Goal: Task Accomplishment & Management: Manage account settings

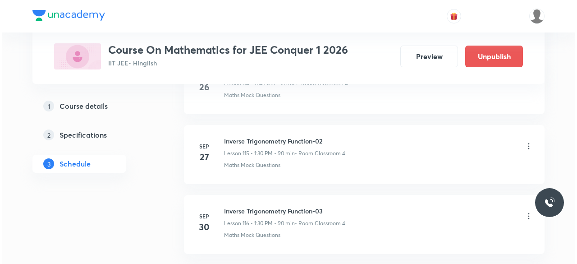
scroll to position [8669, 0]
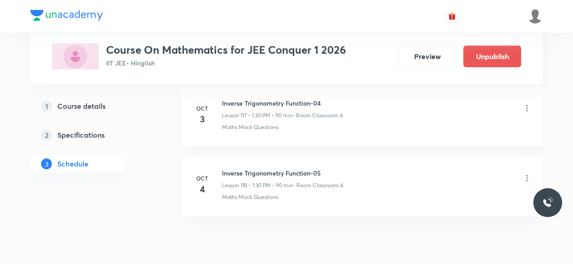
click at [527, 175] on icon at bounding box center [526, 178] width 1 height 6
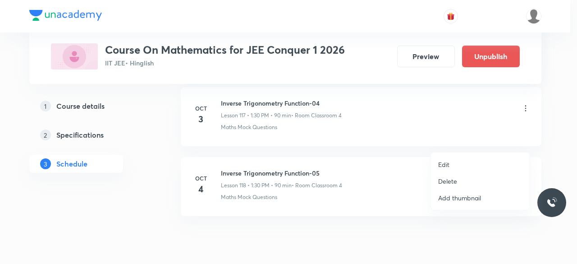
click at [449, 164] on p "Edit" at bounding box center [443, 164] width 11 height 9
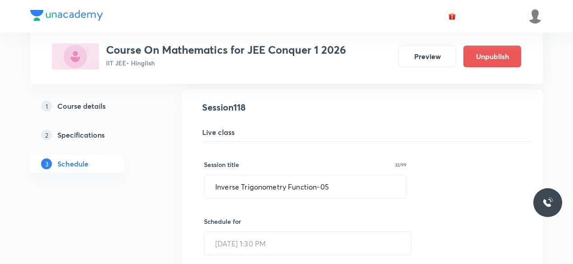
scroll to position [8275, 0]
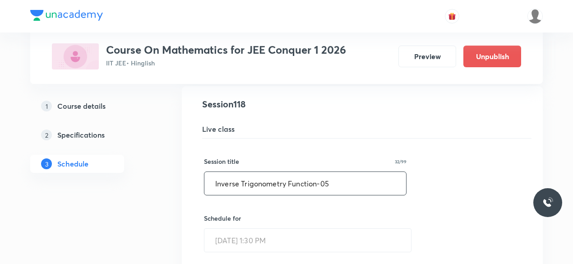
drag, startPoint x: 216, startPoint y: 147, endPoint x: 330, endPoint y: 147, distance: 114.1
click at [330, 172] on input "Inverse Trigonometry Function-05" at bounding box center [305, 183] width 202 height 23
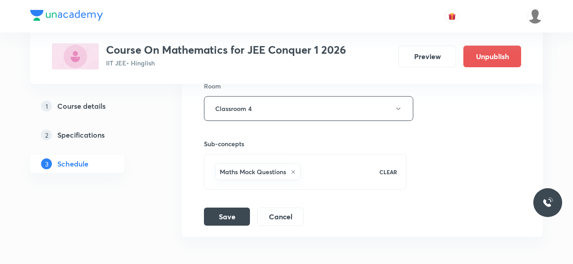
scroll to position [8581, 0]
type input "Function-01"
click at [223, 206] on button "Save" at bounding box center [227, 215] width 46 height 18
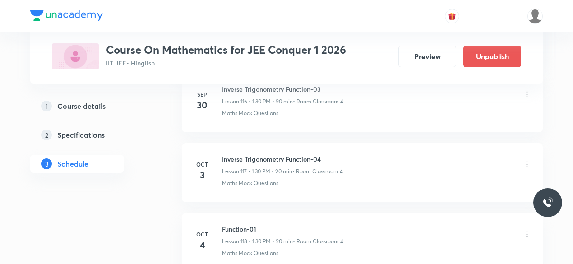
scroll to position [8198, 0]
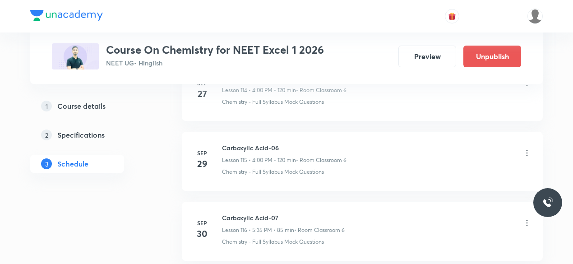
scroll to position [8669, 0]
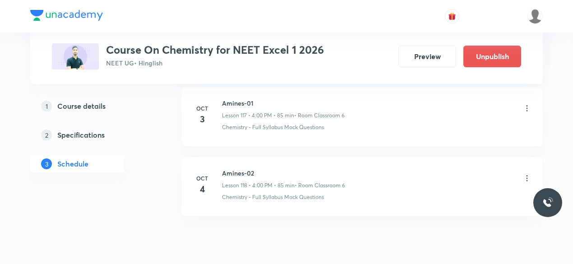
click at [529, 174] on icon at bounding box center [526, 178] width 9 height 9
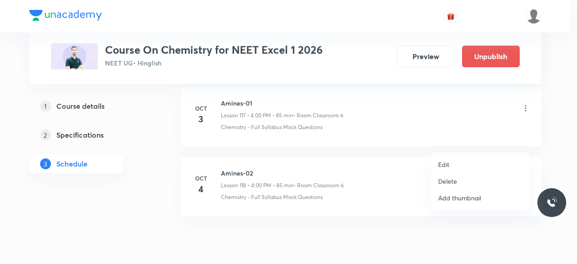
click at [454, 180] on p "Delete" at bounding box center [447, 180] width 19 height 9
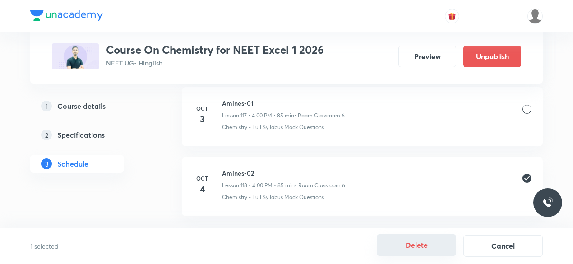
click at [419, 242] on button "Delete" at bounding box center [415, 245] width 79 height 22
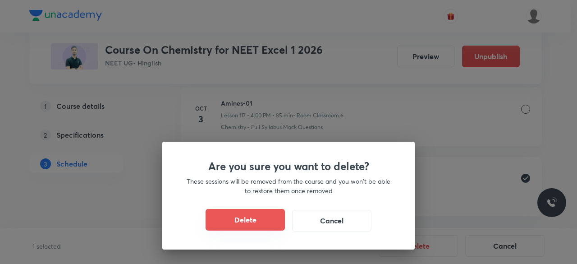
click at [268, 225] on button "Delete" at bounding box center [245, 220] width 79 height 22
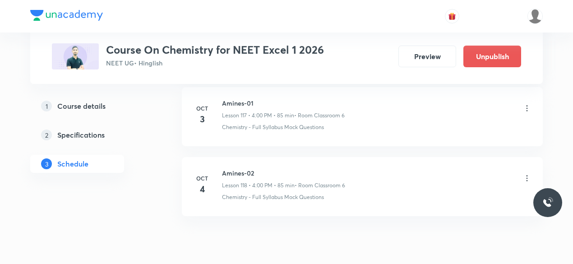
scroll to position [8599, 0]
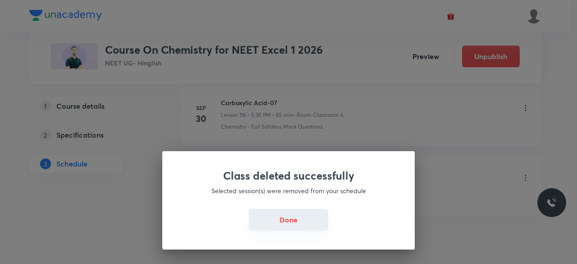
click at [299, 225] on button "Done" at bounding box center [288, 220] width 79 height 22
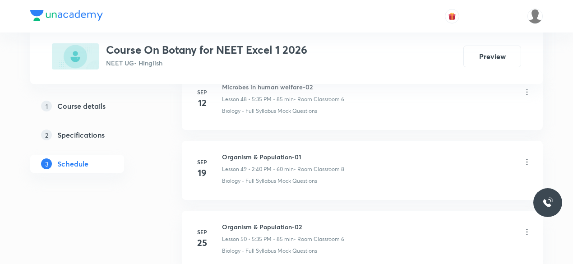
scroll to position [4145, 0]
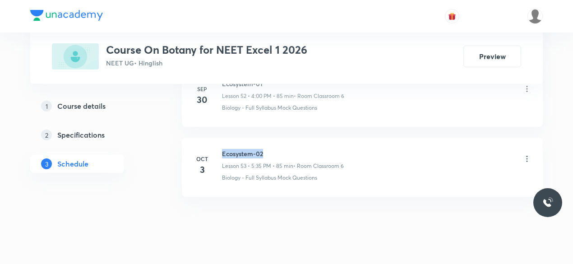
drag, startPoint x: 222, startPoint y: 136, endPoint x: 283, endPoint y: 135, distance: 61.3
click at [264, 149] on h6 "Ecosystem-02" at bounding box center [283, 153] width 122 height 9
copy h6 "Ecosystem-02"
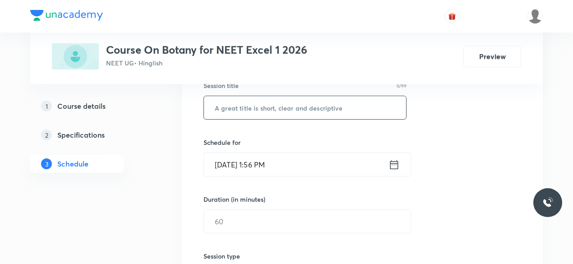
scroll to position [175, 0]
click at [253, 110] on input "text" at bounding box center [305, 107] width 202 height 23
paste input "Ecosystem-02"
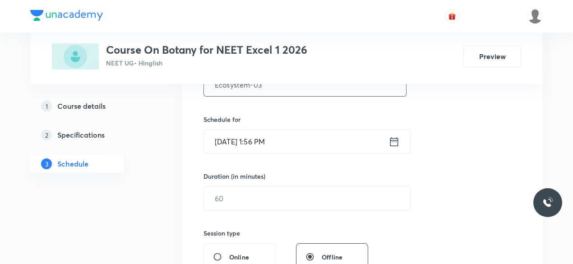
scroll to position [201, 0]
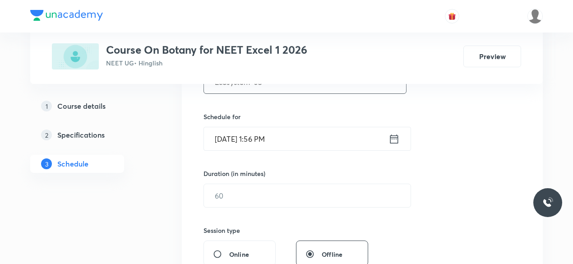
type input "Ecosystem-03"
click at [394, 137] on icon at bounding box center [394, 138] width 8 height 9
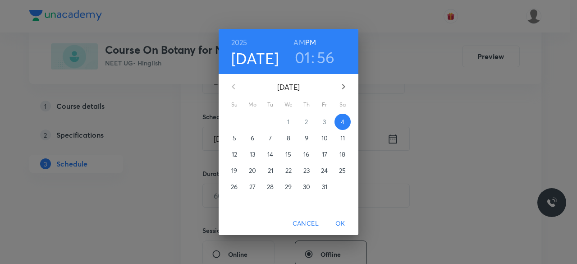
click at [306, 56] on h3 "01" at bounding box center [303, 57] width 16 height 19
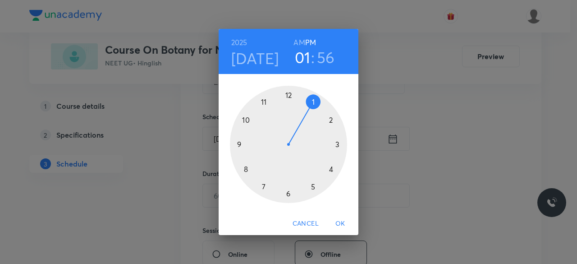
click at [331, 168] on div at bounding box center [288, 144] width 117 height 117
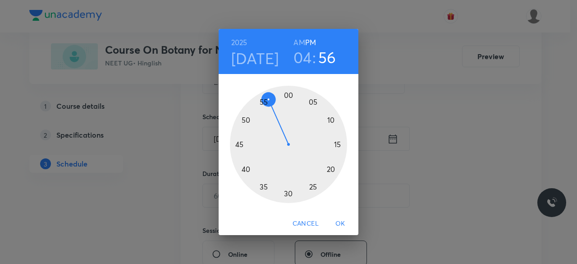
click at [289, 93] on div at bounding box center [288, 144] width 117 height 117
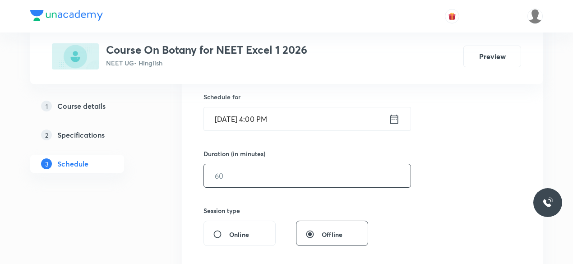
scroll to position [223, 0]
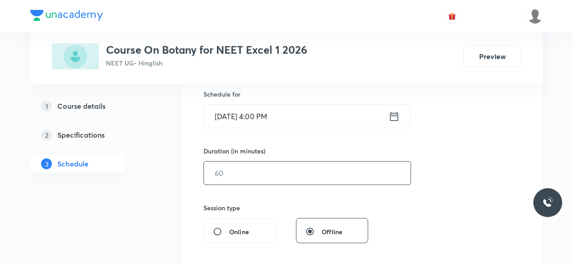
click at [255, 174] on input "text" at bounding box center [307, 172] width 207 height 23
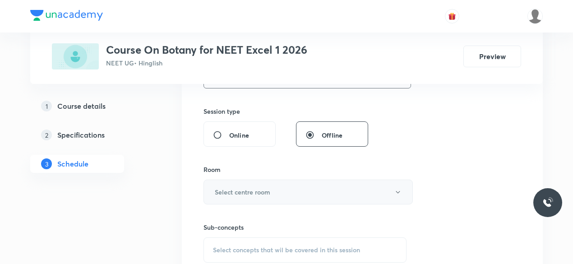
scroll to position [322, 0]
type input "85"
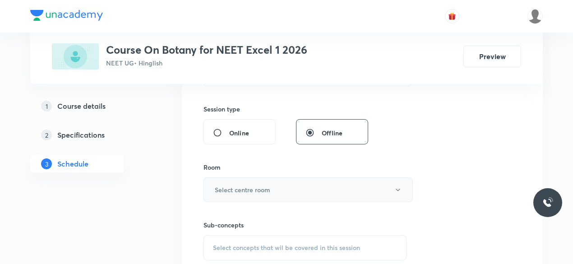
click at [243, 188] on h6 "Select centre room" at bounding box center [242, 189] width 55 height 9
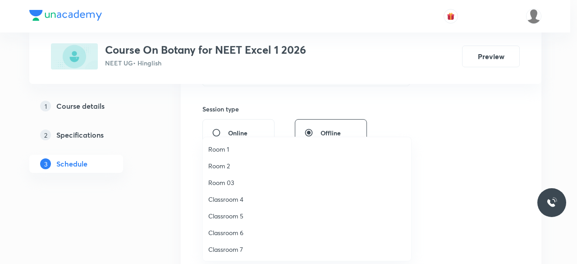
click at [236, 232] on span "Classroom 6" at bounding box center [306, 232] width 197 height 9
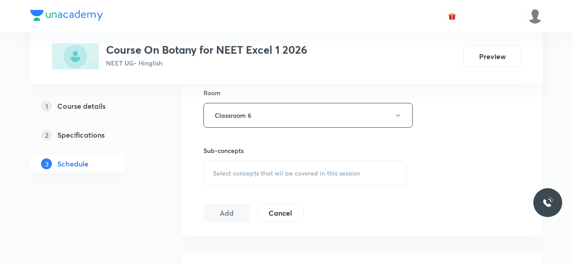
scroll to position [399, 0]
click at [220, 167] on span "Select concepts that wil be covered in this session" at bounding box center [286, 170] width 147 height 7
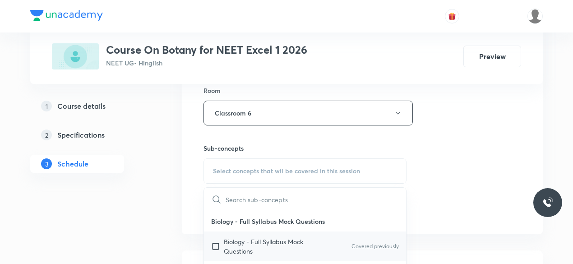
click at [218, 244] on input "checkbox" at bounding box center [217, 246] width 13 height 19
checkbox input "true"
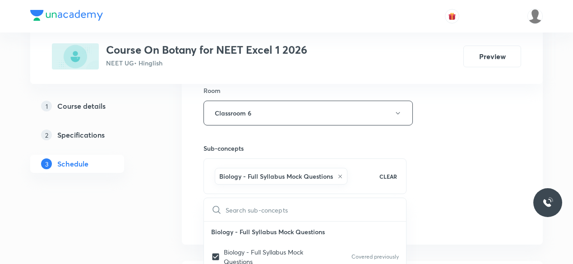
drag, startPoint x: 191, startPoint y: 203, endPoint x: 197, endPoint y: 206, distance: 6.5
click at [193, 204] on div "Session 54 Live class Session title 12/99 Ecosystem-03 ​ Schedule for Oct 4, 20…" at bounding box center [362, 13] width 361 height 463
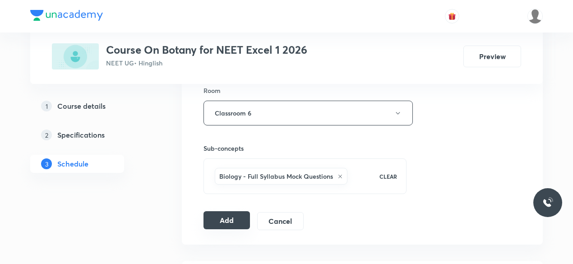
click at [222, 220] on button "Add" at bounding box center [226, 220] width 46 height 18
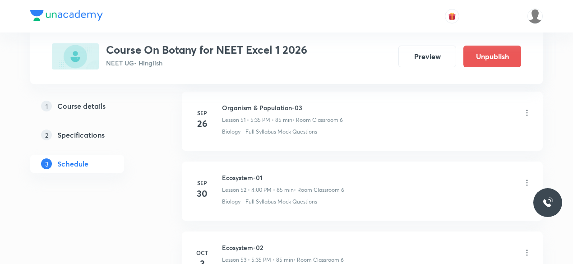
scroll to position [3802, 0]
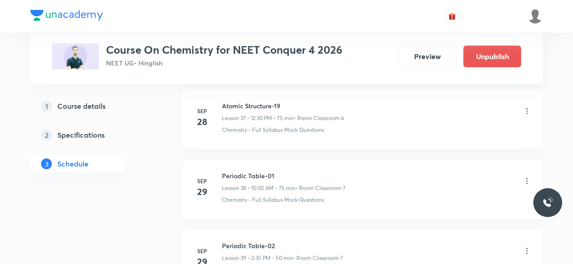
scroll to position [3380, 0]
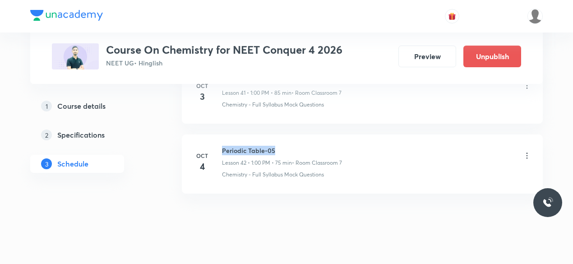
drag, startPoint x: 222, startPoint y: 136, endPoint x: 273, endPoint y: 135, distance: 50.5
click at [273, 146] on h6 "Periodic Table-05" at bounding box center [282, 150] width 120 height 9
copy h6 "Periodic Table-05"
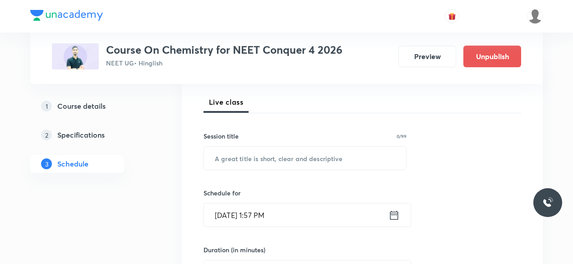
scroll to position [131, 0]
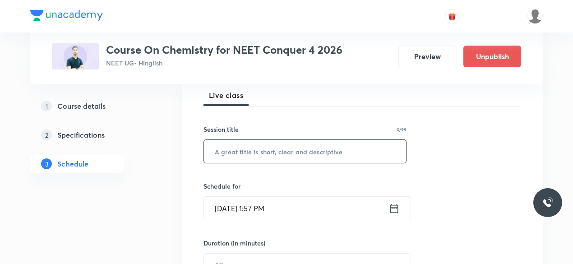
click at [238, 156] on input "text" at bounding box center [305, 151] width 202 height 23
paste input "Periodic Table-05"
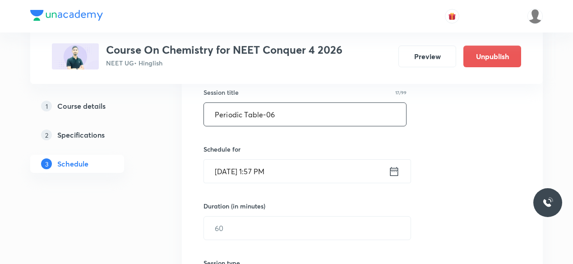
scroll to position [170, 0]
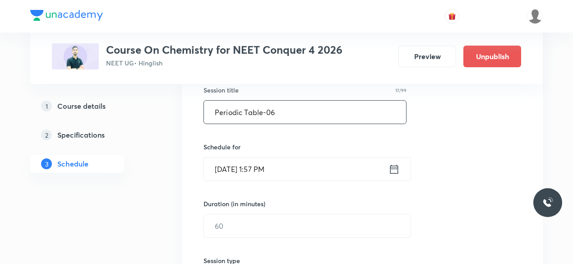
type input "Periodic Table-06"
click at [392, 169] on icon at bounding box center [393, 169] width 11 height 13
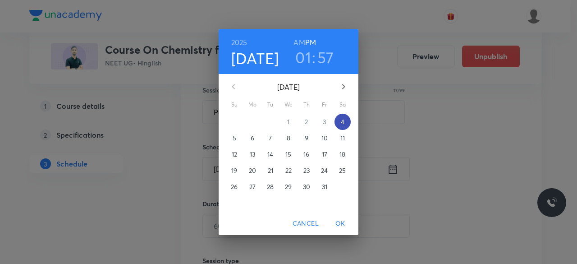
click at [341, 121] on p "4" at bounding box center [343, 121] width 4 height 9
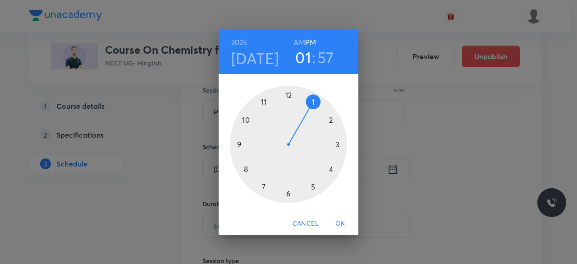
click at [339, 145] on div at bounding box center [288, 144] width 117 height 117
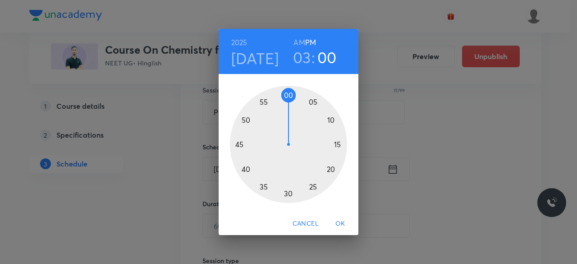
click at [288, 96] on div at bounding box center [288, 144] width 117 height 117
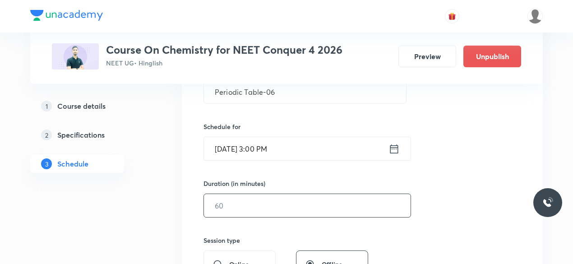
scroll to position [192, 0]
click at [245, 198] on input "text" at bounding box center [307, 204] width 207 height 23
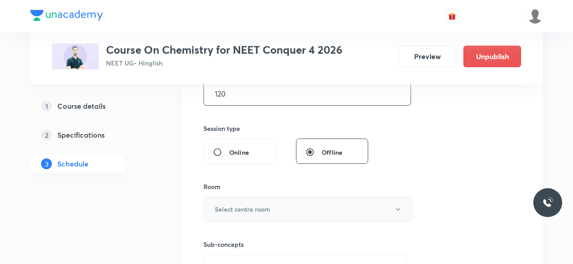
scroll to position [303, 0]
type input "120"
click at [212, 205] on button "Select centre room" at bounding box center [307, 208] width 209 height 25
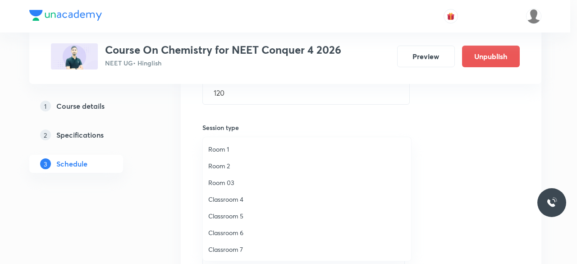
click at [237, 247] on span "Classroom 7" at bounding box center [306, 248] width 197 height 9
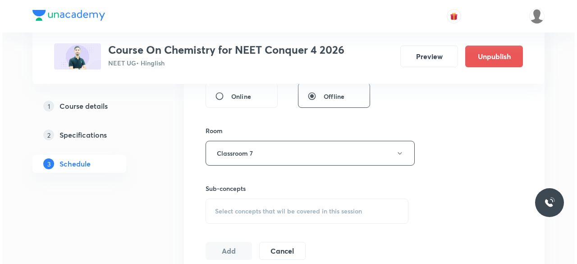
scroll to position [359, 0]
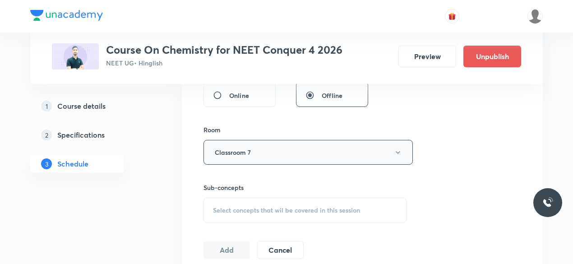
click at [291, 155] on button "Classroom 7" at bounding box center [307, 152] width 209 height 25
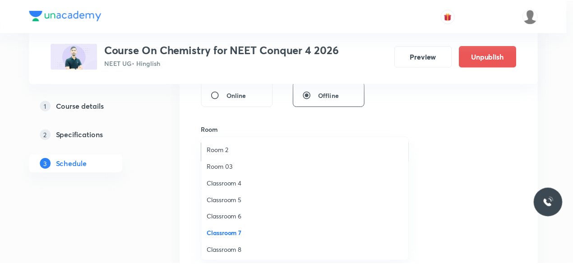
scroll to position [17, 0]
click at [239, 248] on span "Classroom 8" at bounding box center [306, 248] width 197 height 9
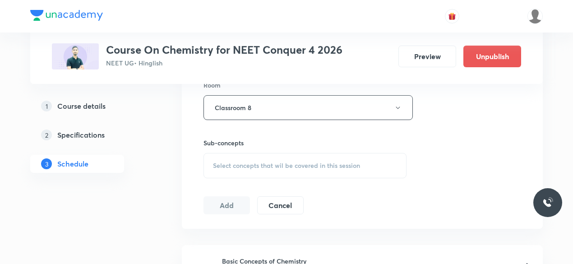
scroll to position [409, 0]
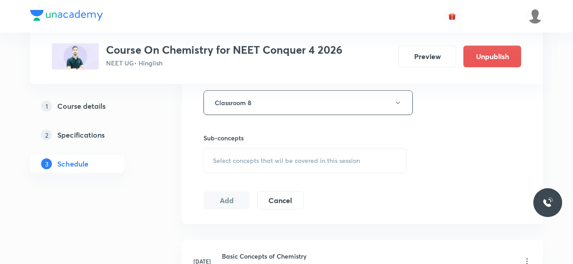
click at [216, 157] on span "Select concepts that wil be covered in this session" at bounding box center [286, 160] width 147 height 7
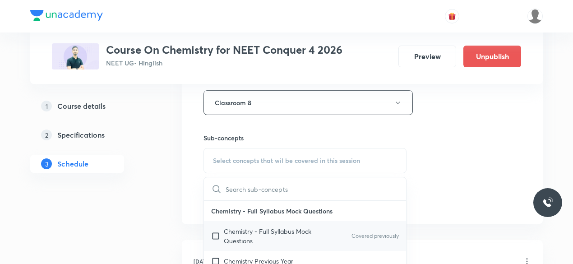
click at [216, 234] on input "checkbox" at bounding box center [217, 235] width 13 height 19
checkbox input "true"
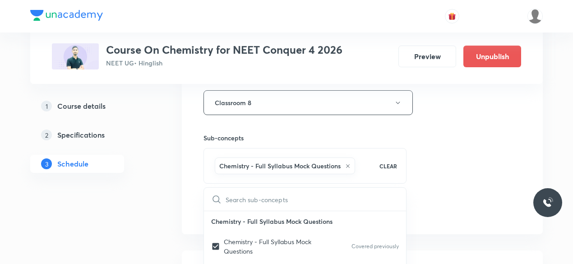
click at [195, 195] on div "Session 43 Live class Session title 17/99 Periodic Table-06 ​ Schedule for Oct …" at bounding box center [362, 2] width 361 height 463
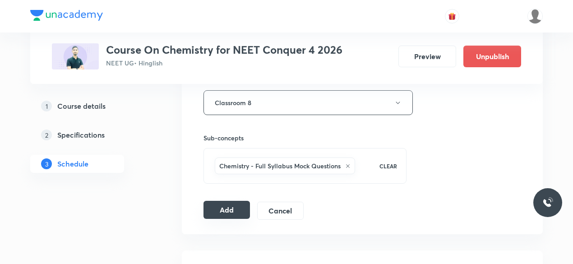
click at [220, 206] on button "Add" at bounding box center [226, 210] width 46 height 18
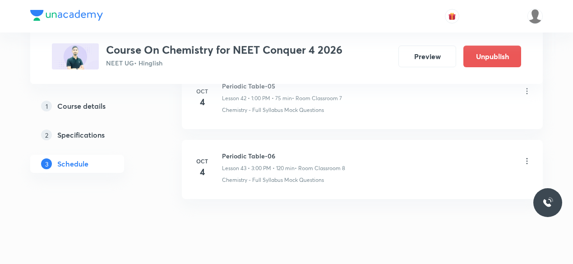
scroll to position [3032, 0]
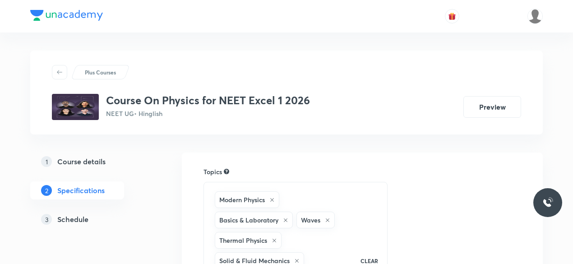
click at [89, 214] on div "3 Schedule" at bounding box center [93, 219] width 105 height 11
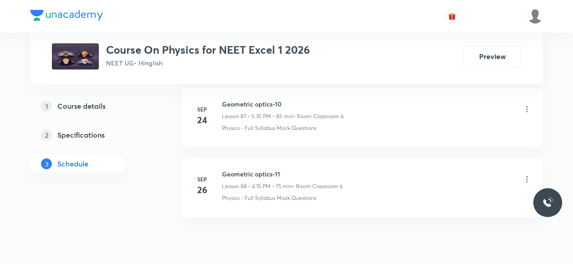
scroll to position [6581, 0]
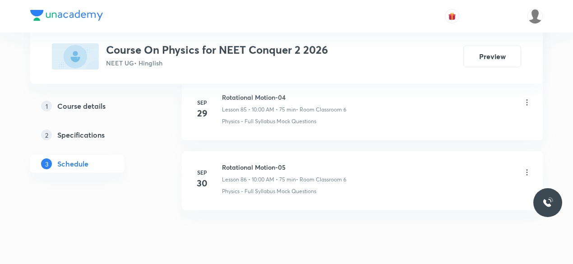
scroll to position [6442, 0]
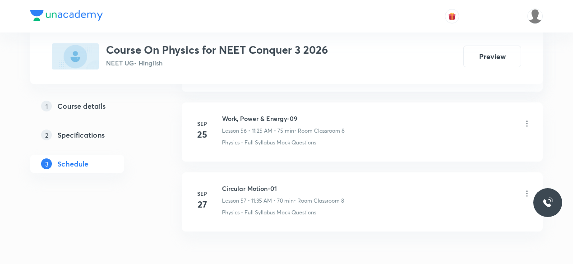
scroll to position [4392, 0]
